Goal: Task Accomplishment & Management: Manage account settings

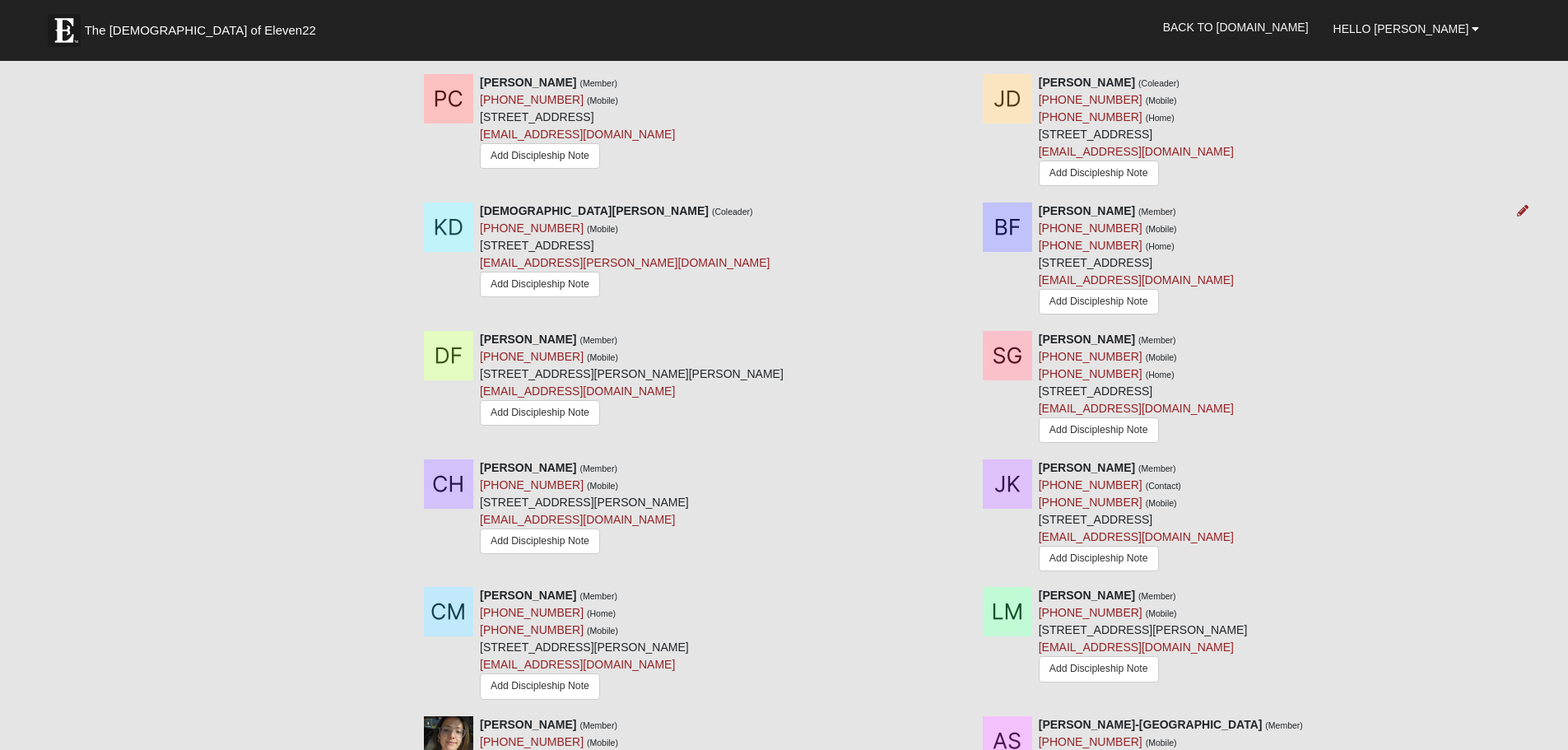
scroll to position [1260, 0]
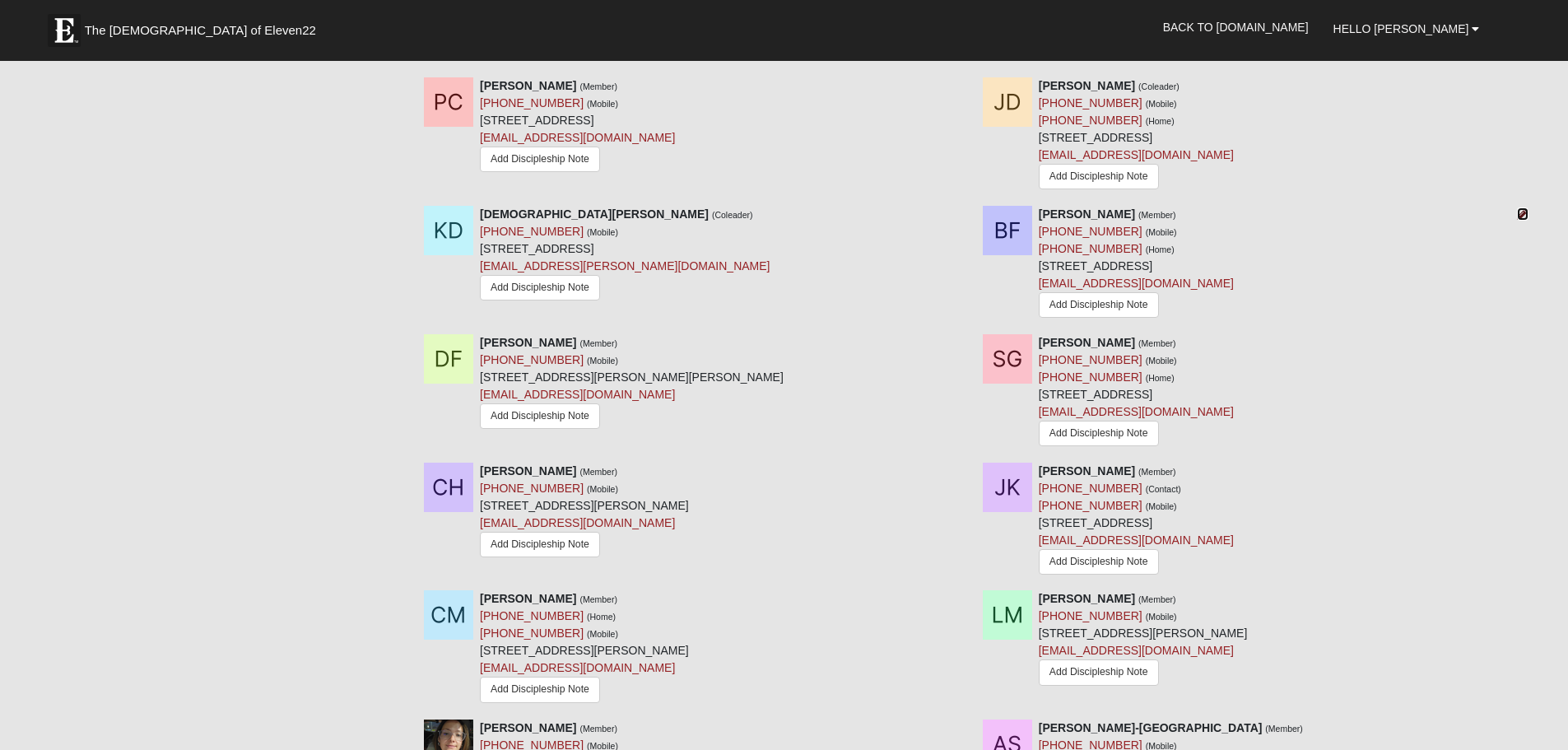
click at [1522, 208] on icon at bounding box center [1522, 213] width 11 height 11
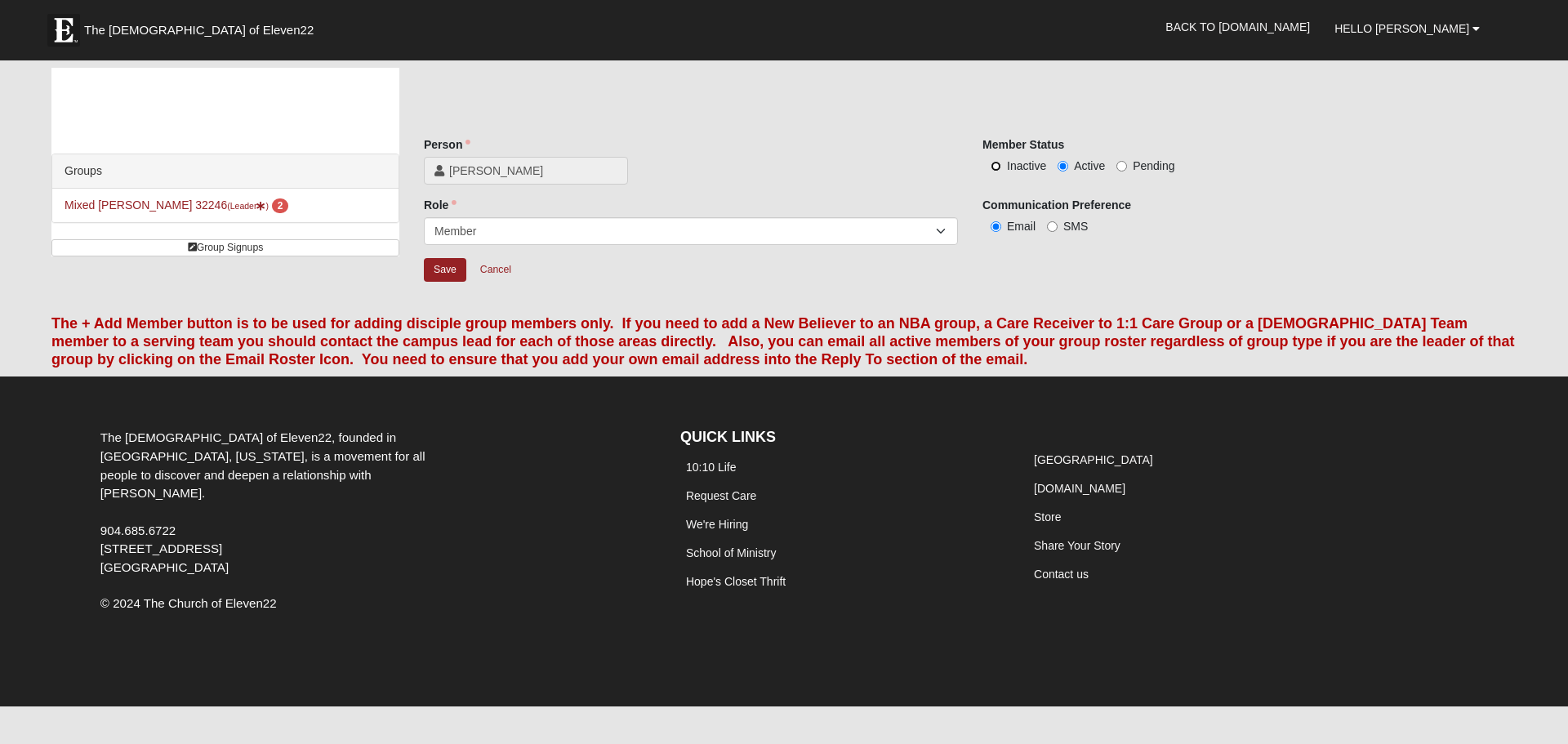
click at [996, 167] on input "Inactive" at bounding box center [996, 166] width 10 height 10
radio input "true"
click at [434, 275] on input "Save" at bounding box center [445, 269] width 42 height 23
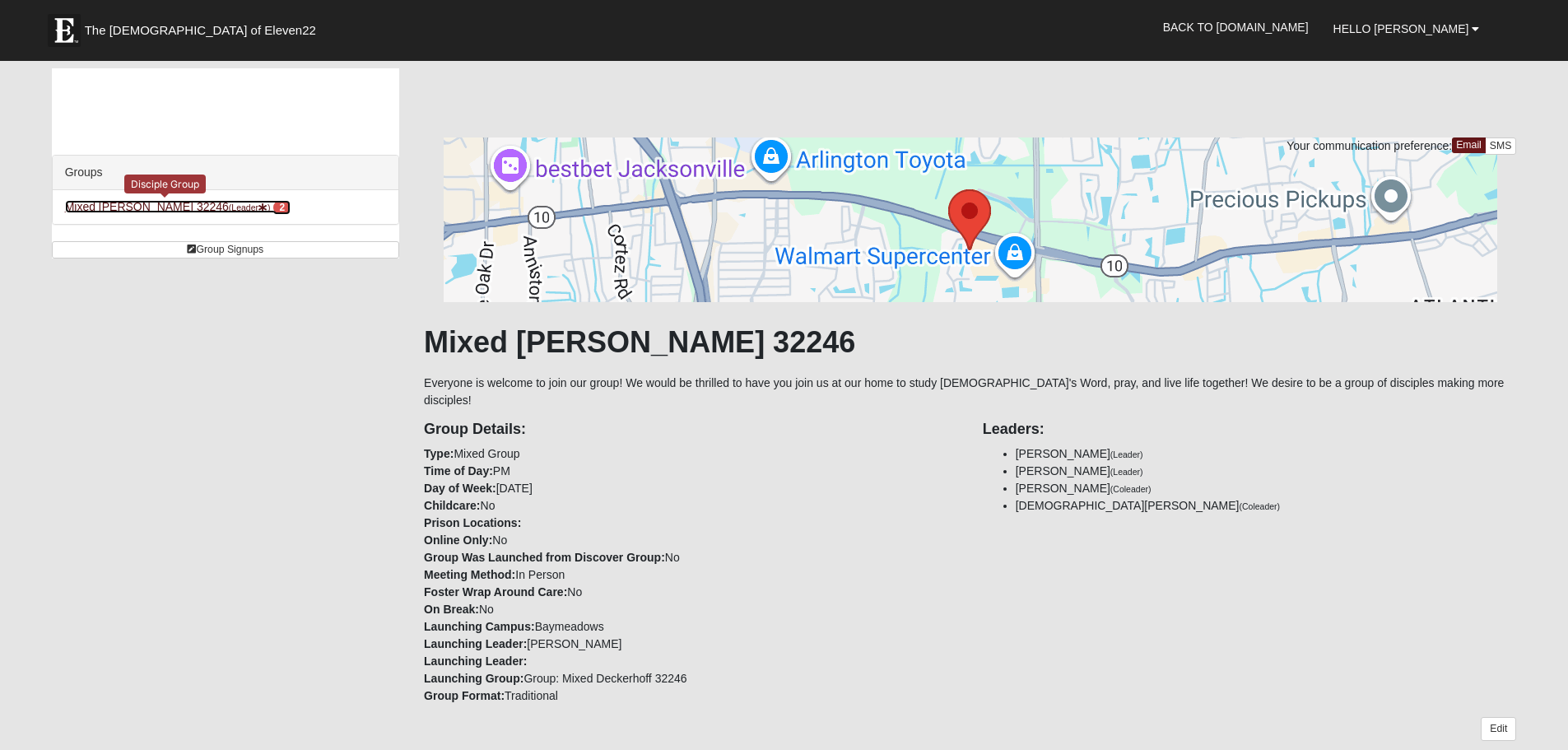
click at [258, 211] on icon at bounding box center [263, 208] width 9 height 9
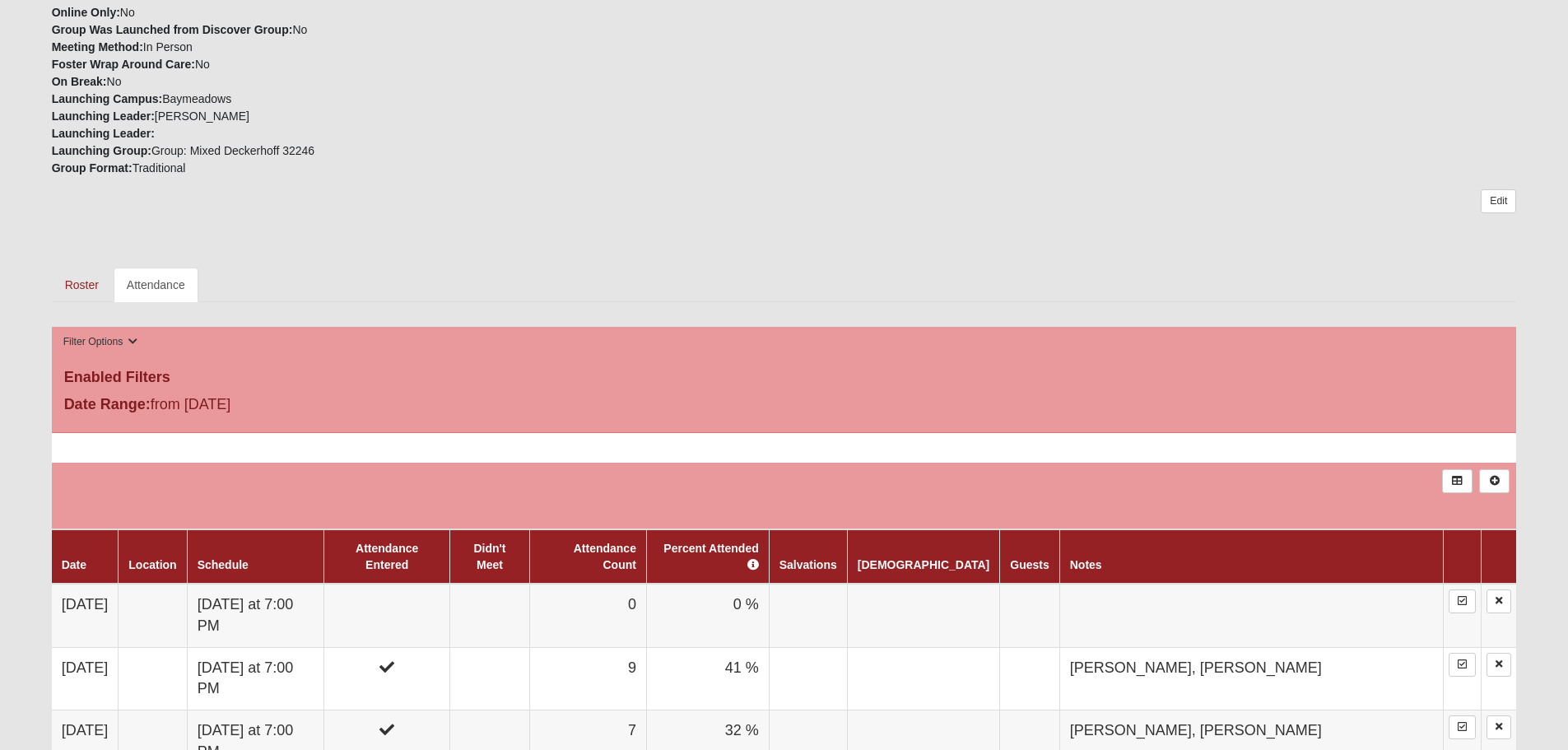
scroll to position [659, 0]
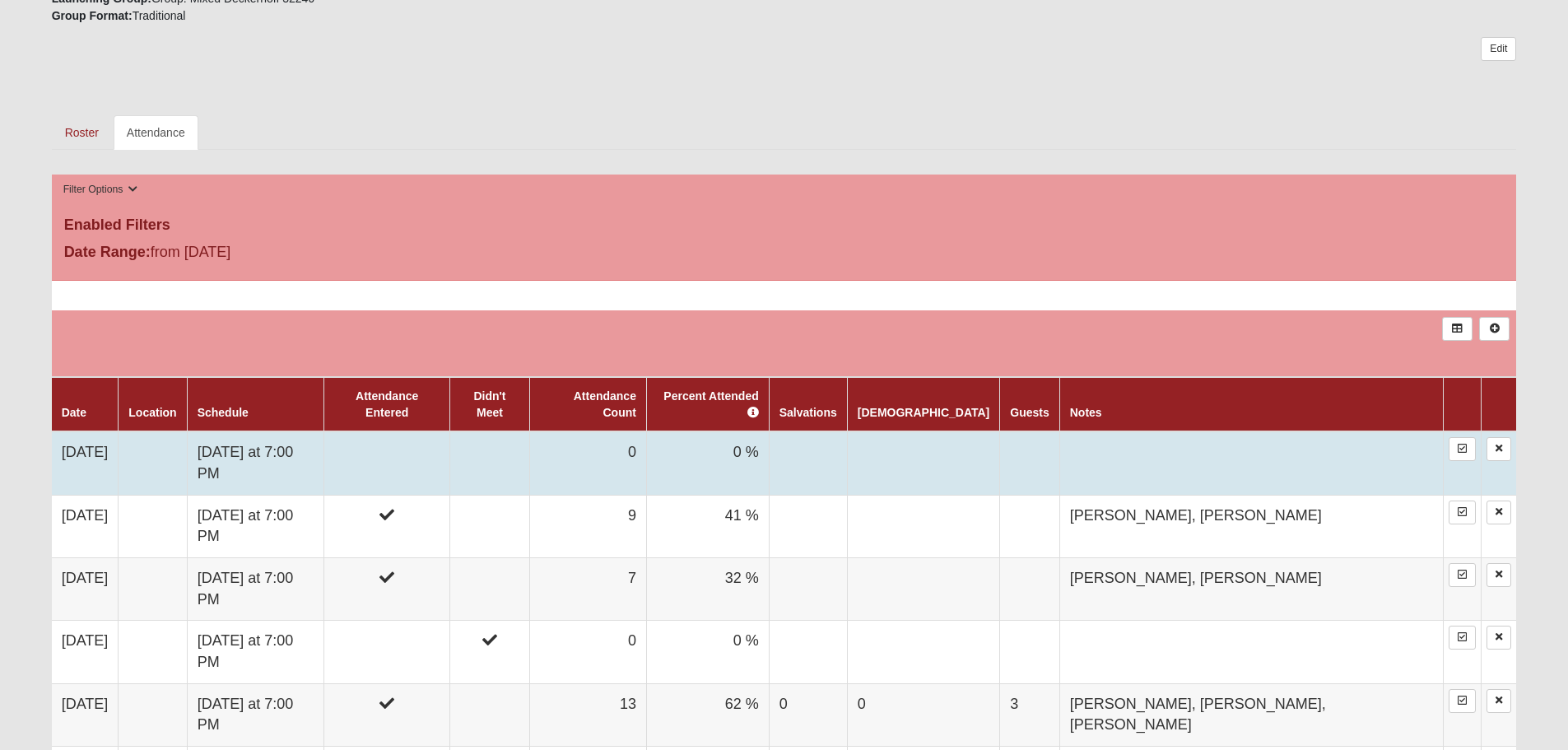
click at [450, 432] on td at bounding box center [387, 463] width 126 height 64
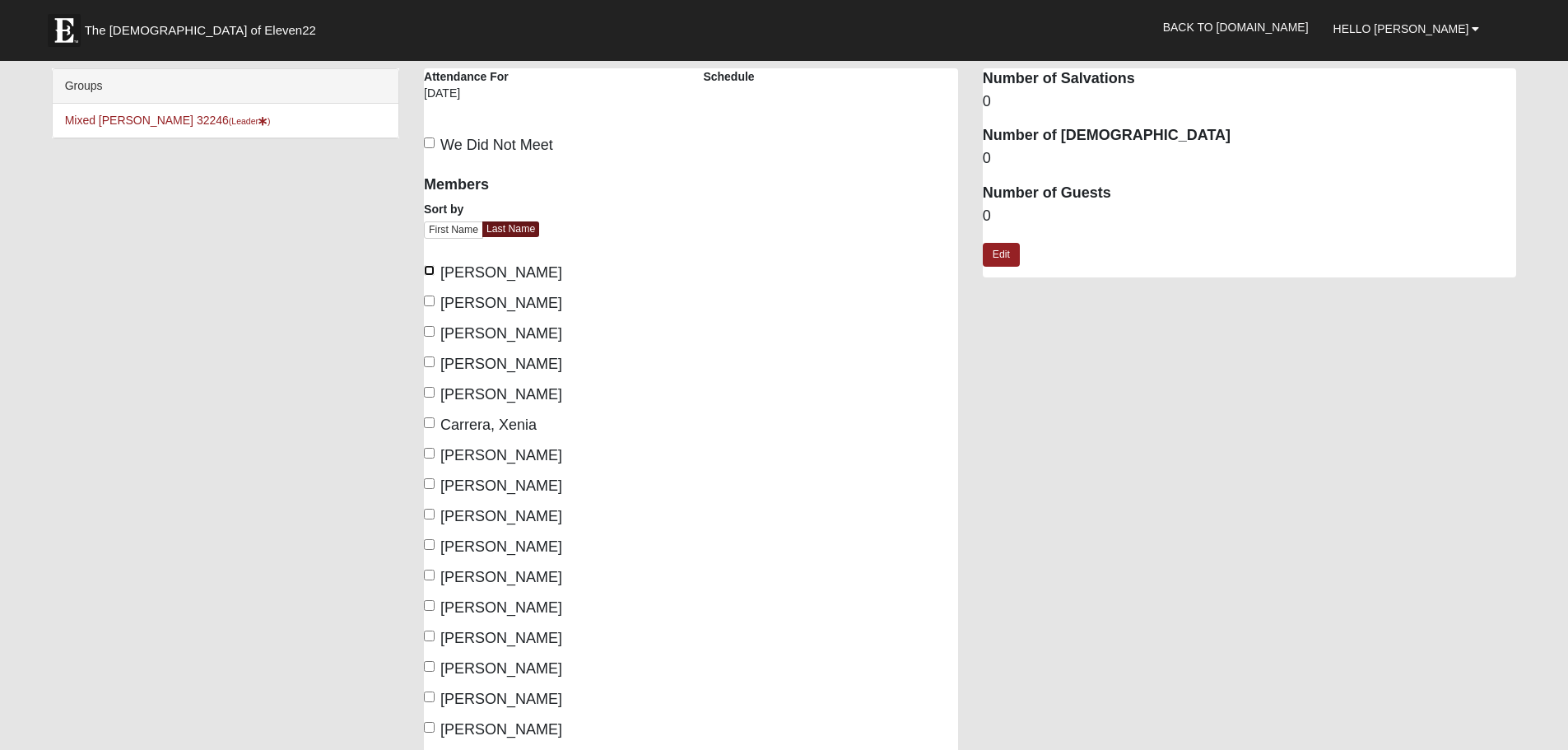
click at [431, 272] on input "Albrecht, Crystal" at bounding box center [429, 271] width 10 height 10
checkbox input "true"
click at [432, 301] on input "Baird, Nikki" at bounding box center [429, 301] width 10 height 10
checkbox input "true"
click at [431, 335] on input "Bell-Higgins, David" at bounding box center [429, 331] width 10 height 10
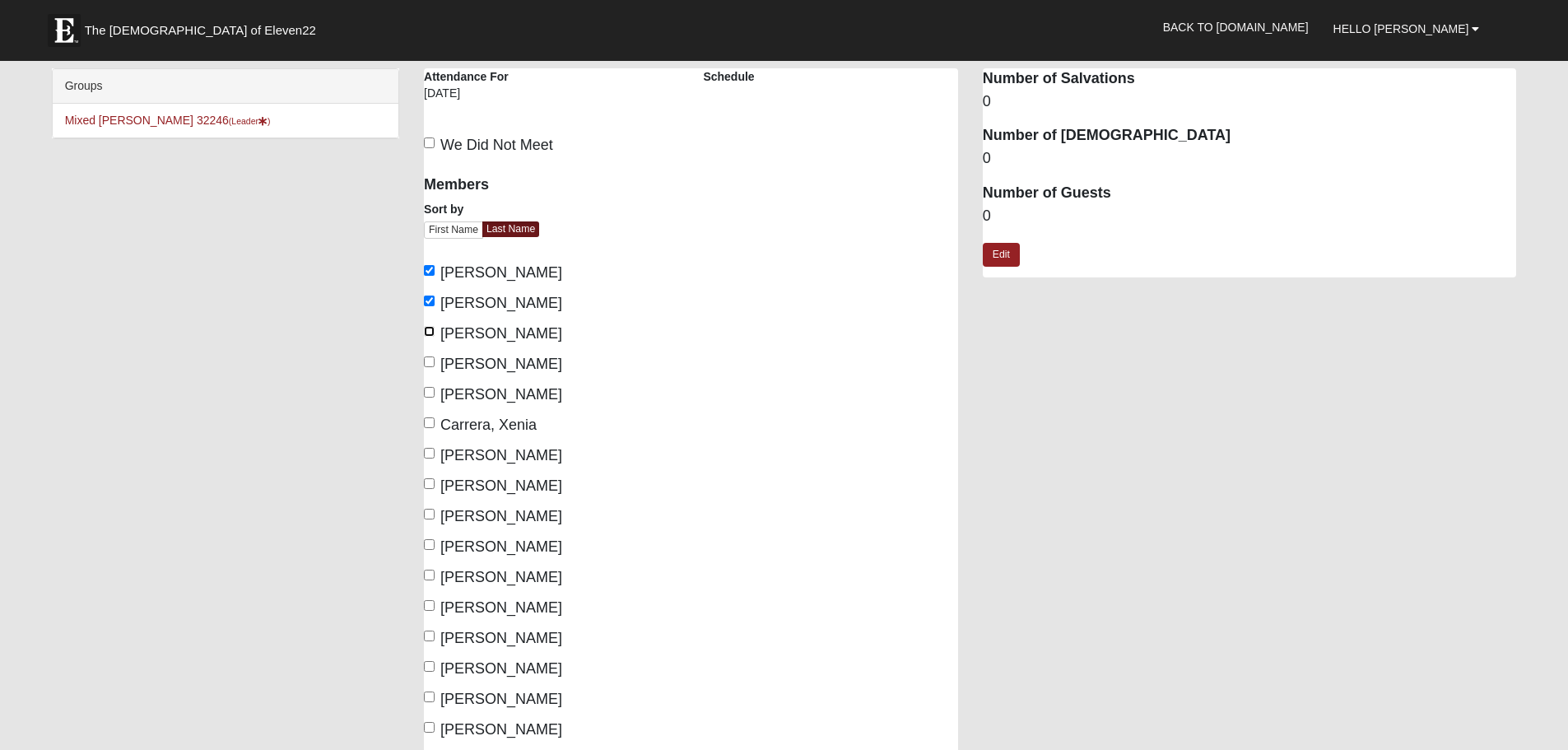
checkbox input "true"
click at [426, 362] on input "Bell-Higgins, Skylar" at bounding box center [429, 362] width 10 height 10
checkbox input "true"
click at [427, 638] on input "Gotham, Steve" at bounding box center [429, 636] width 10 height 10
checkbox input "true"
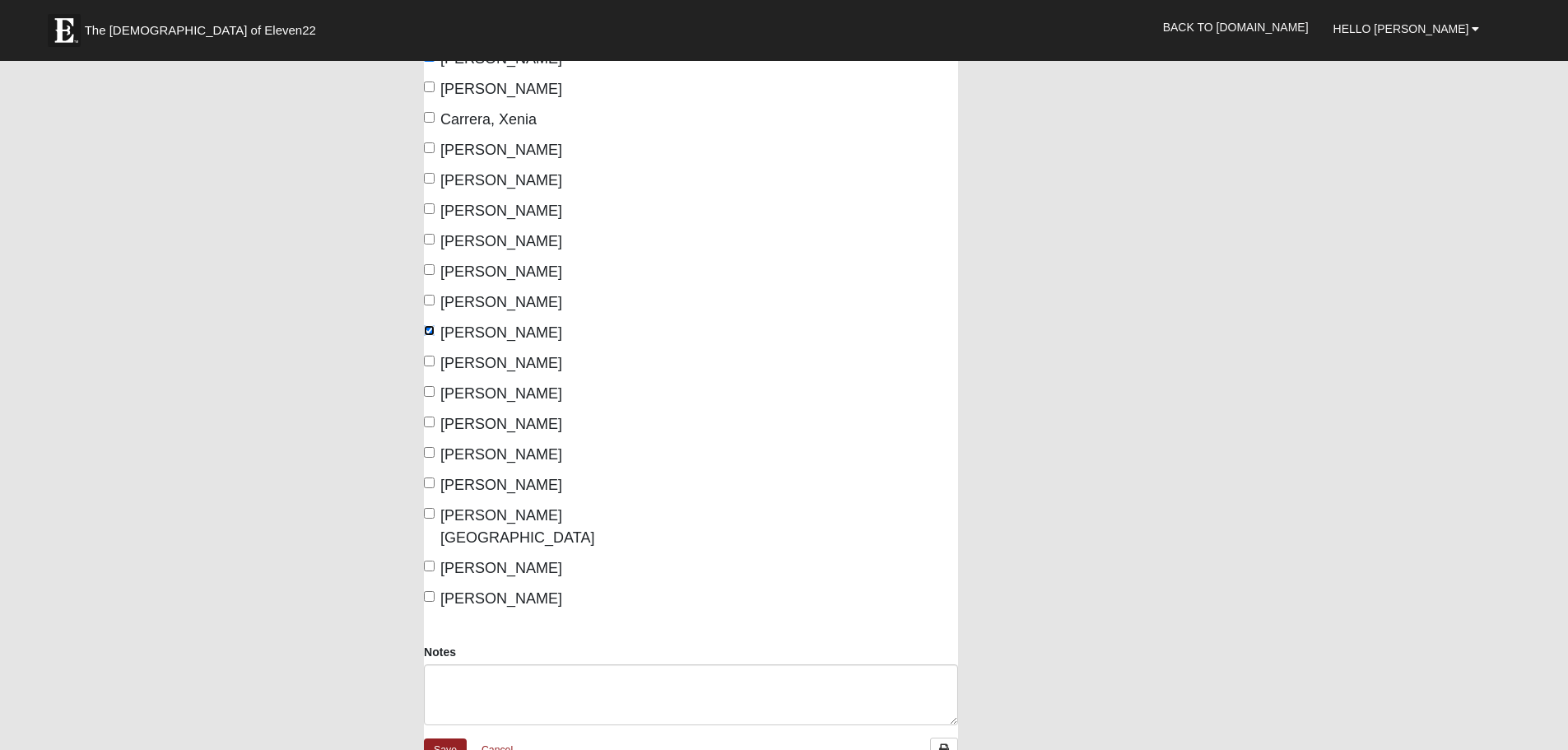
scroll to position [329, 0]
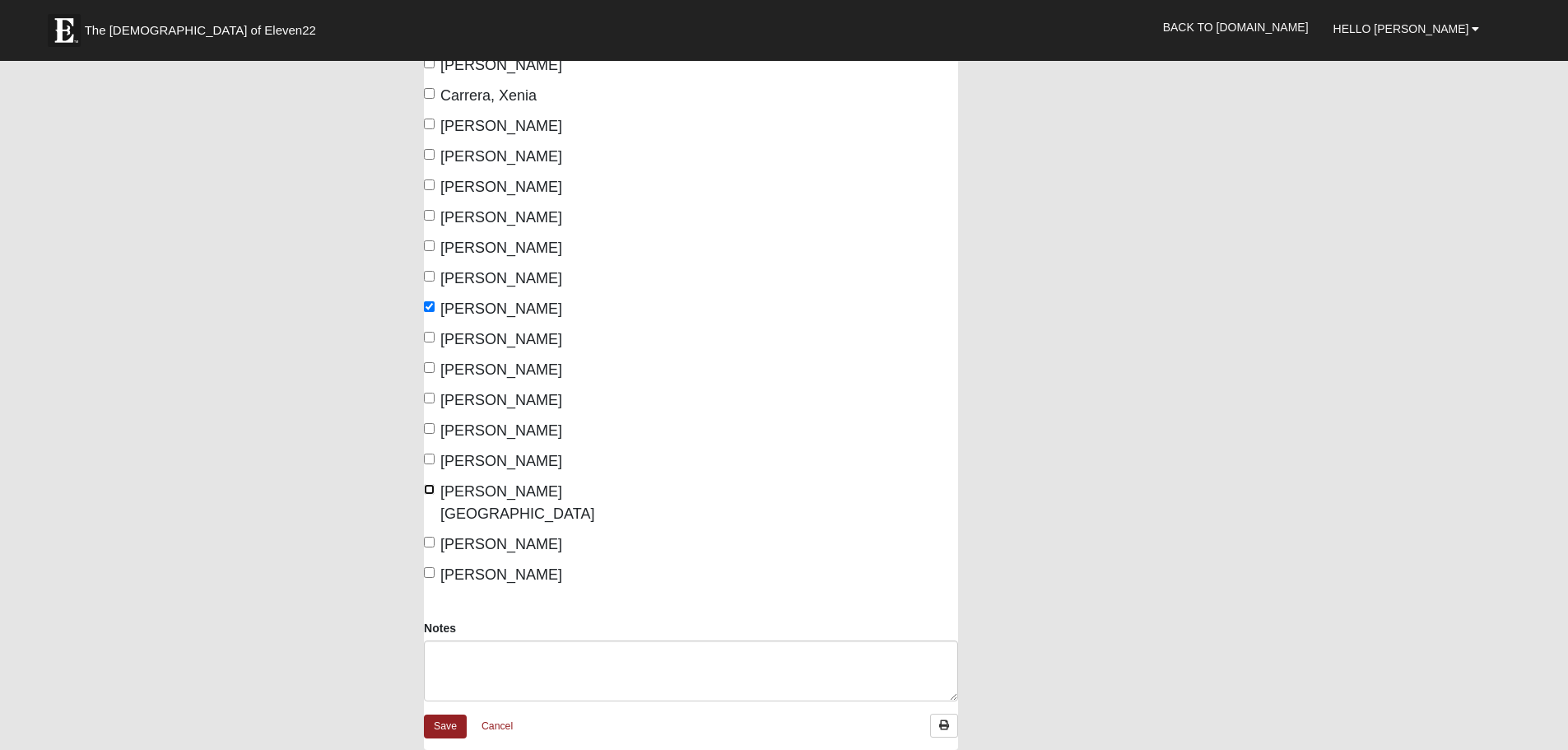
click at [428, 491] on input "Simpson-Gotham, Aubrie" at bounding box center [429, 489] width 10 height 10
checkbox input "true"
click at [432, 429] on input "Moneypenny, Leena" at bounding box center [429, 428] width 10 height 10
checkbox input "true"
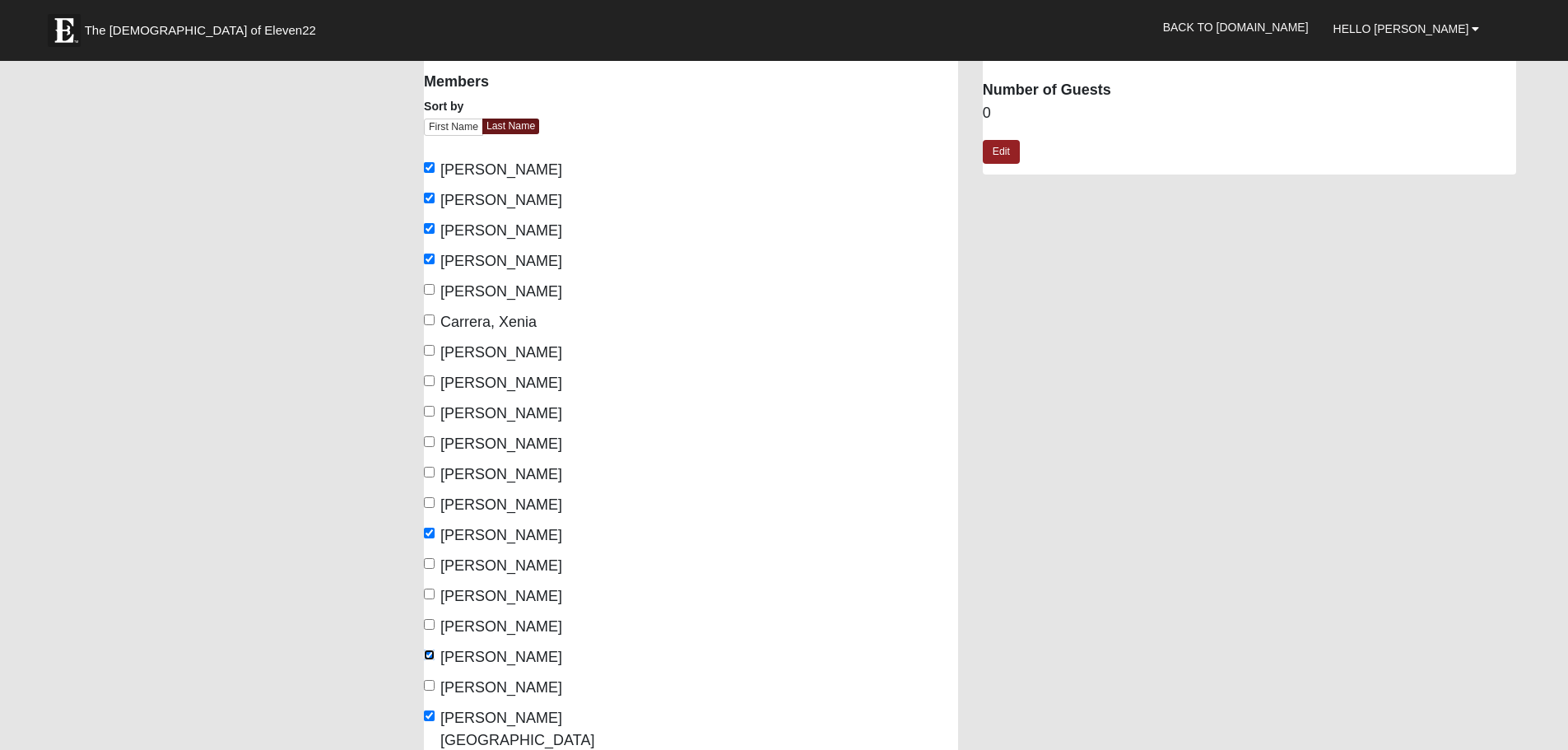
scroll to position [83, 0]
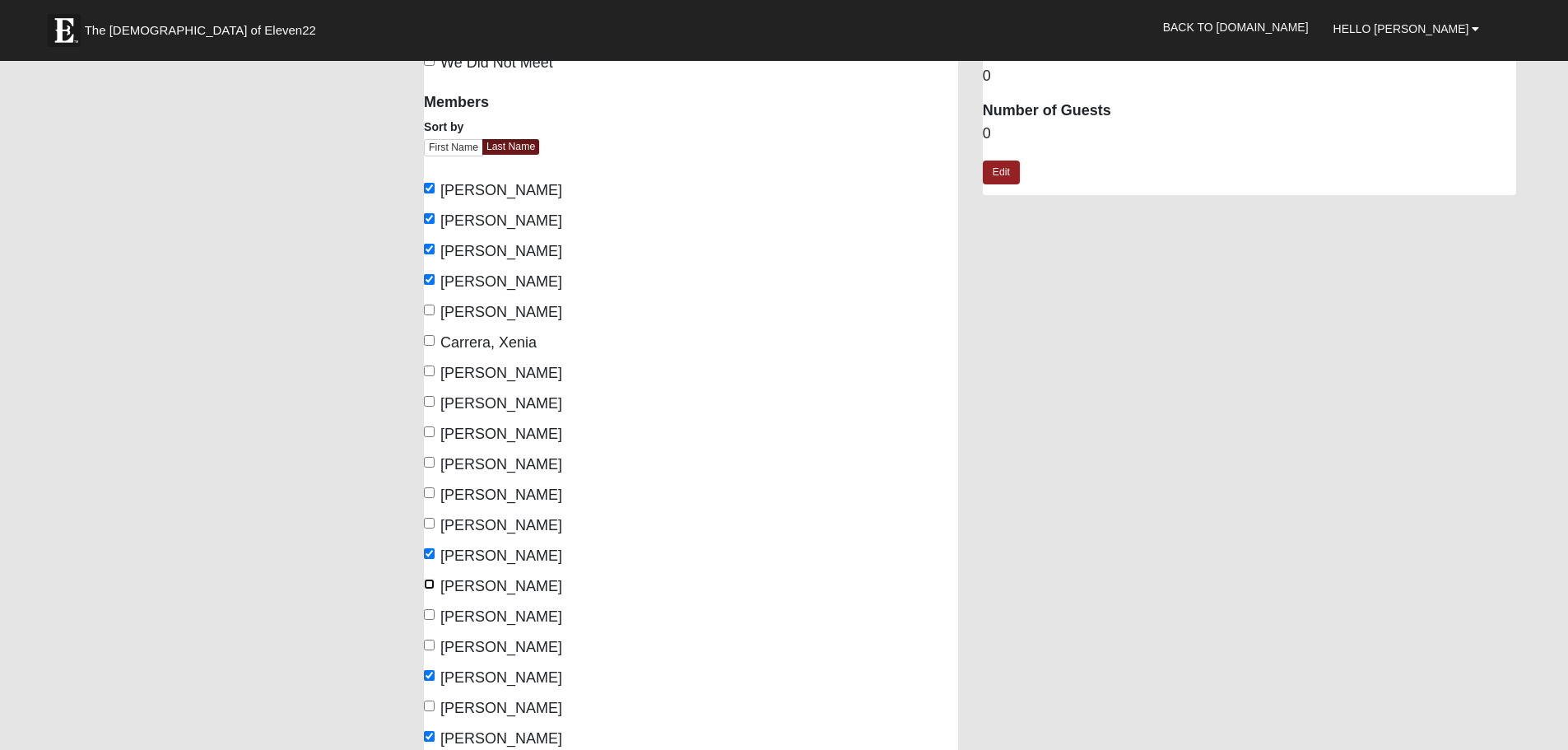
click at [429, 580] on input "Haigler, Colton" at bounding box center [429, 584] width 10 height 10
checkbox input "true"
click at [433, 615] on input "Keith, Joshua" at bounding box center [429, 614] width 10 height 10
checkbox input "true"
click at [430, 372] on input "Chalfant, Joel" at bounding box center [429, 371] width 10 height 10
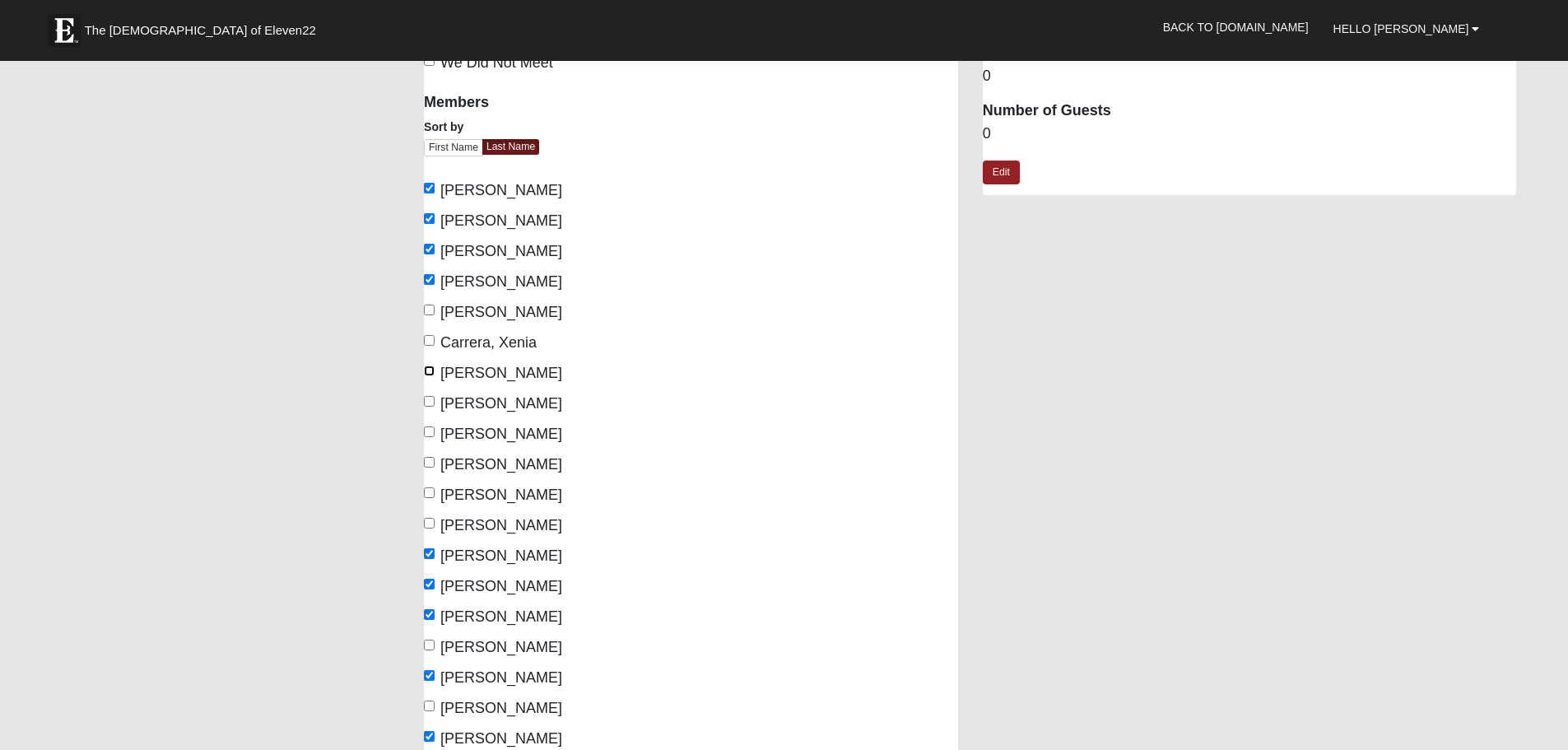
checkbox input "true"
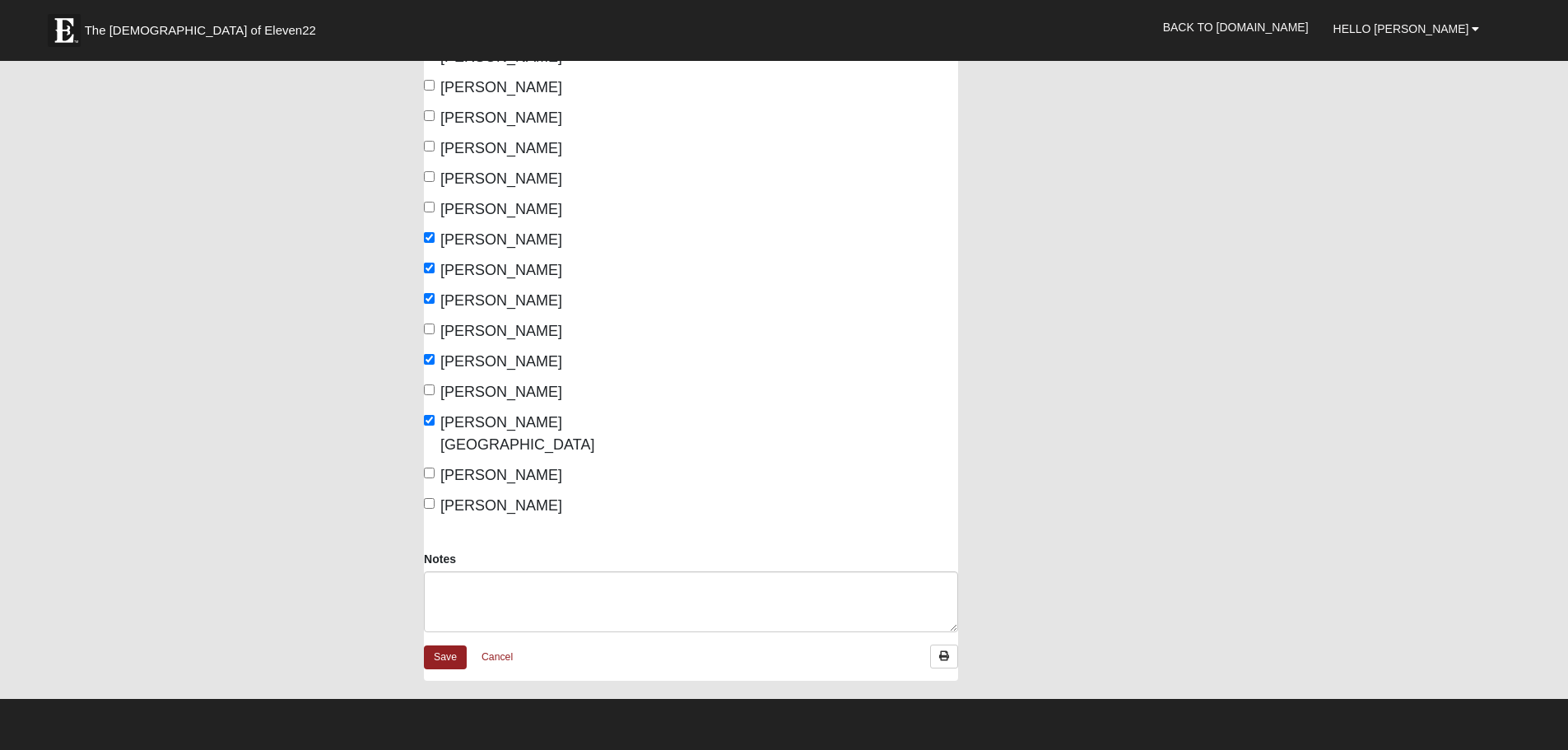
scroll to position [412, 0]
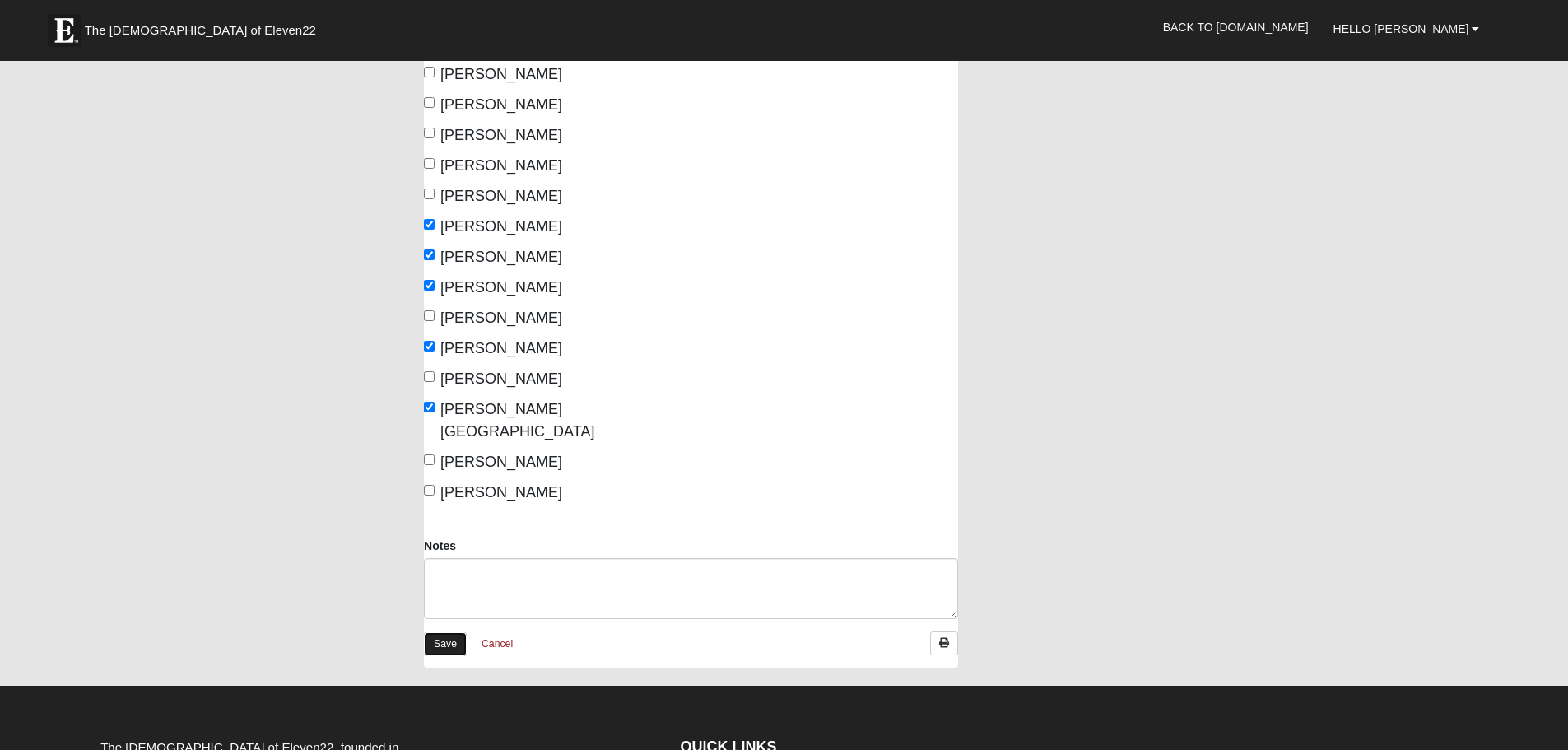
click at [451, 632] on link "Save" at bounding box center [445, 643] width 43 height 23
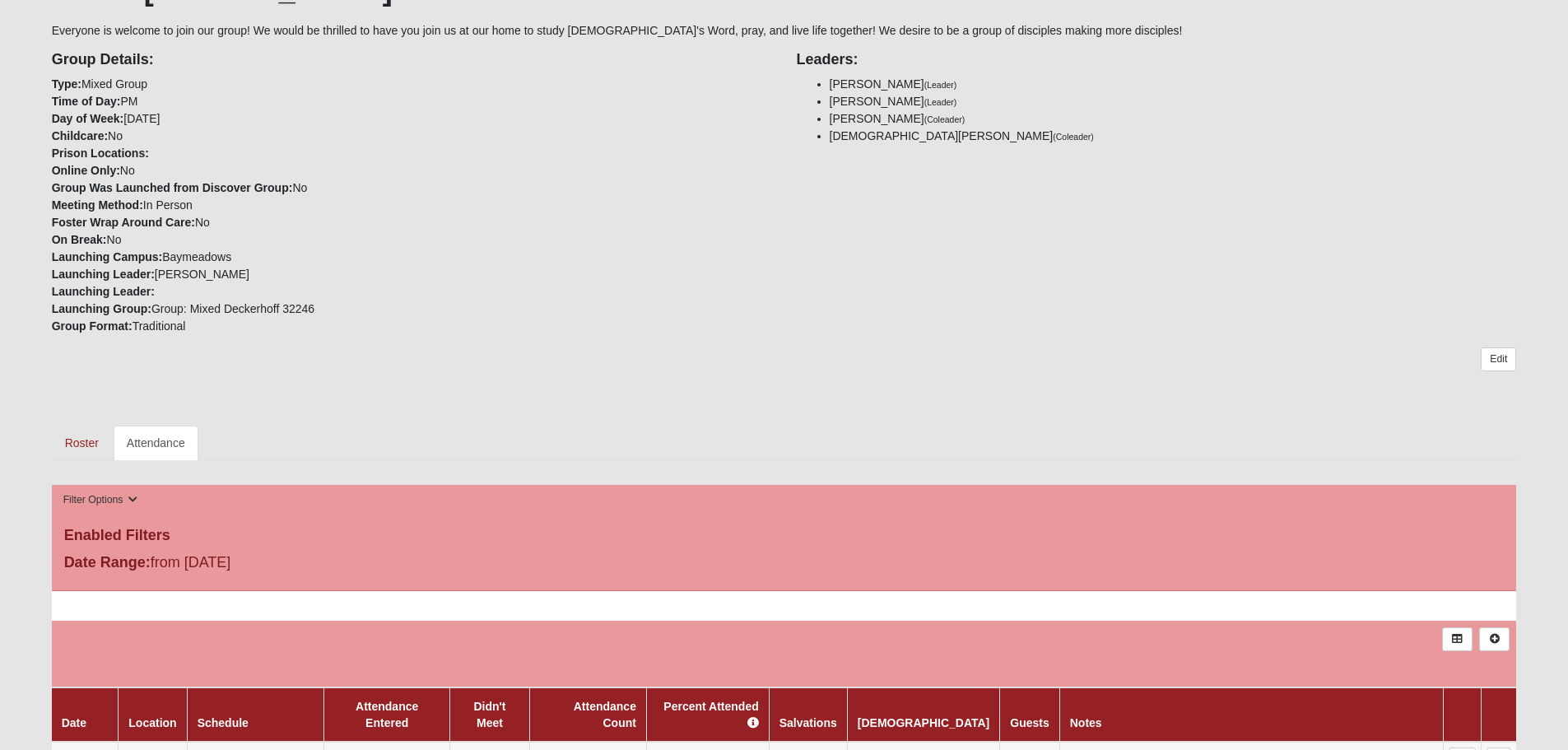
scroll to position [412, 0]
